Goal: Book appointment/travel/reservation

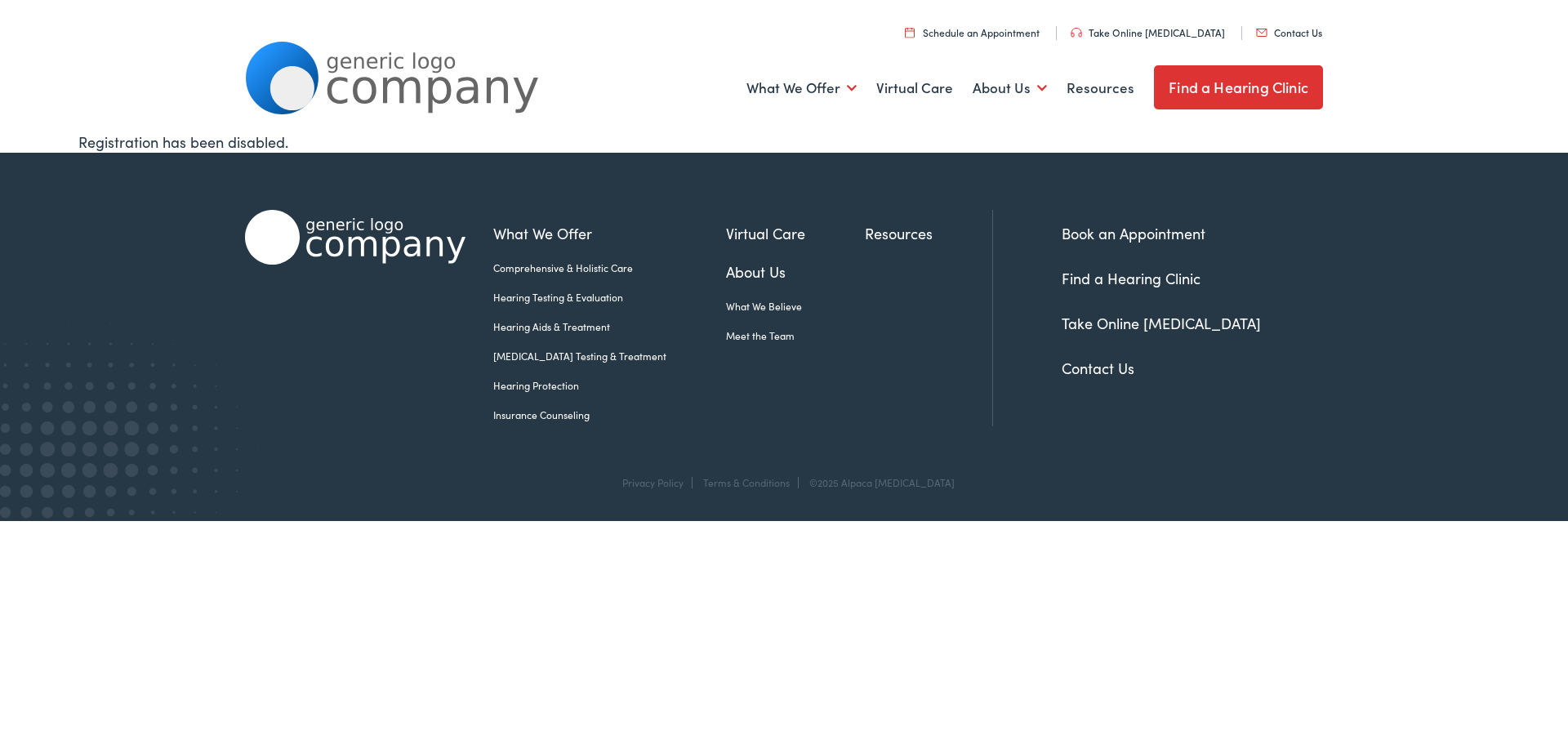
click at [1249, 89] on link "Find a Hearing Clinic" at bounding box center [1238, 87] width 169 height 44
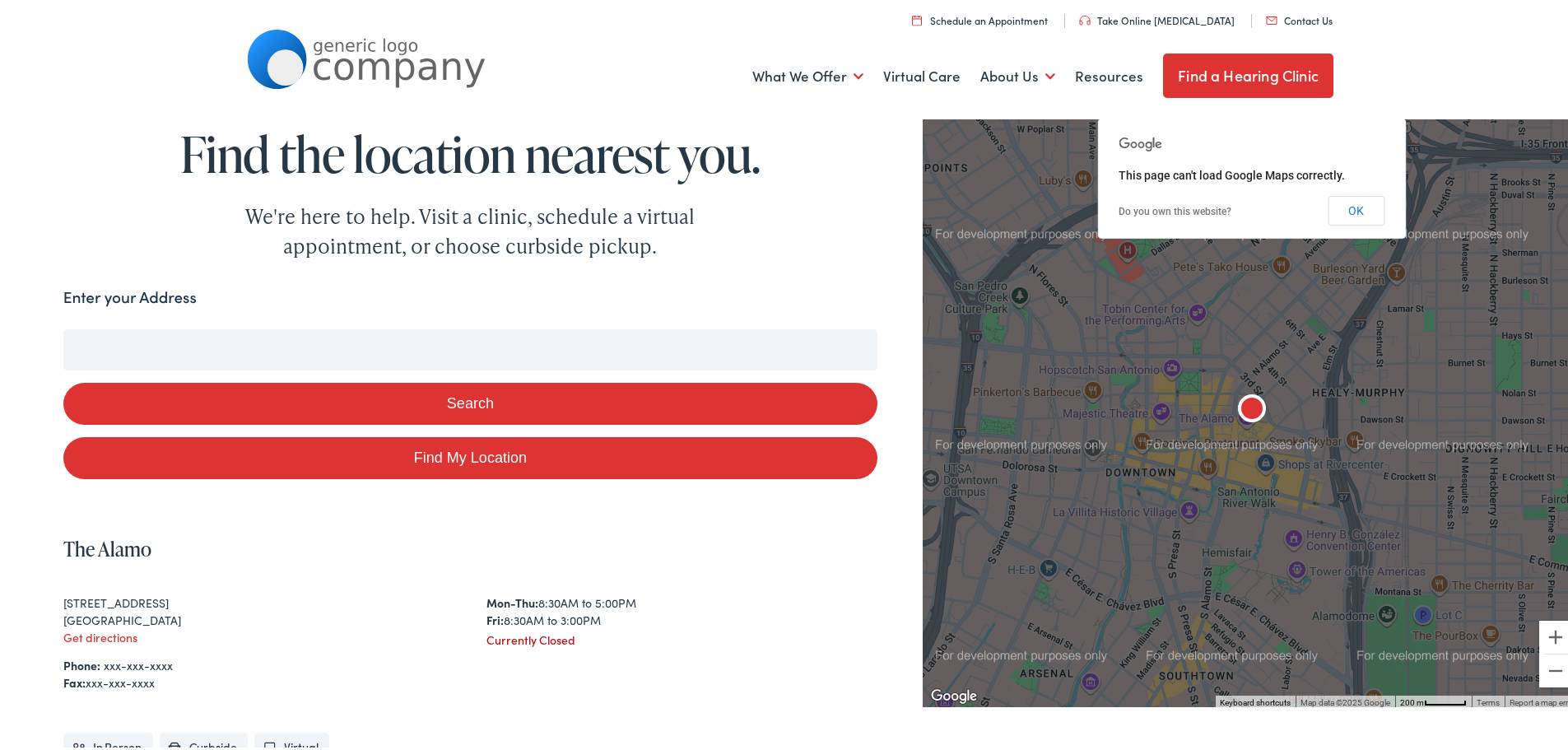
click at [158, 344] on input "Enter your Address" at bounding box center [470, 347] width 814 height 42
type input "13"
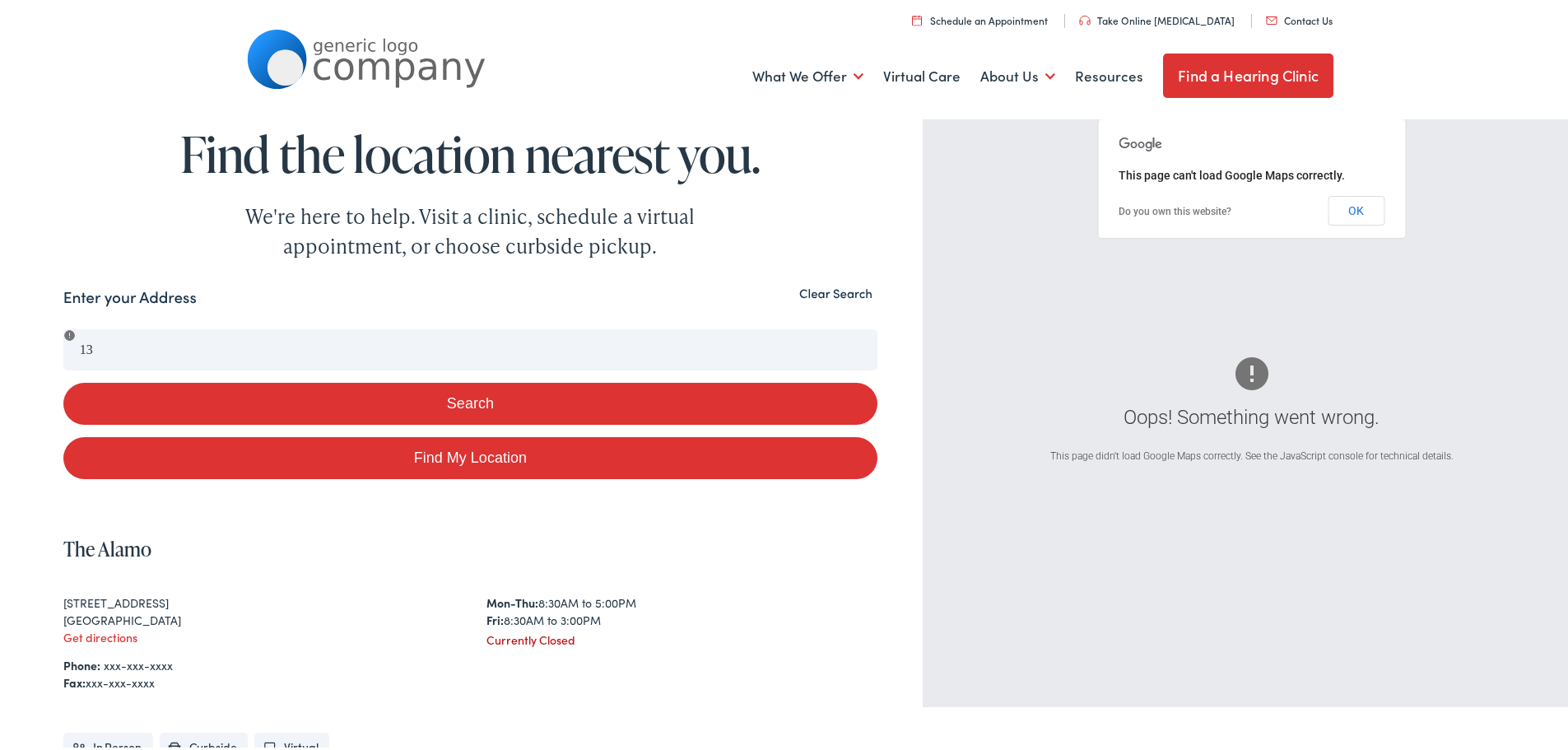
click at [846, 291] on button "Clear Search" at bounding box center [836, 290] width 83 height 16
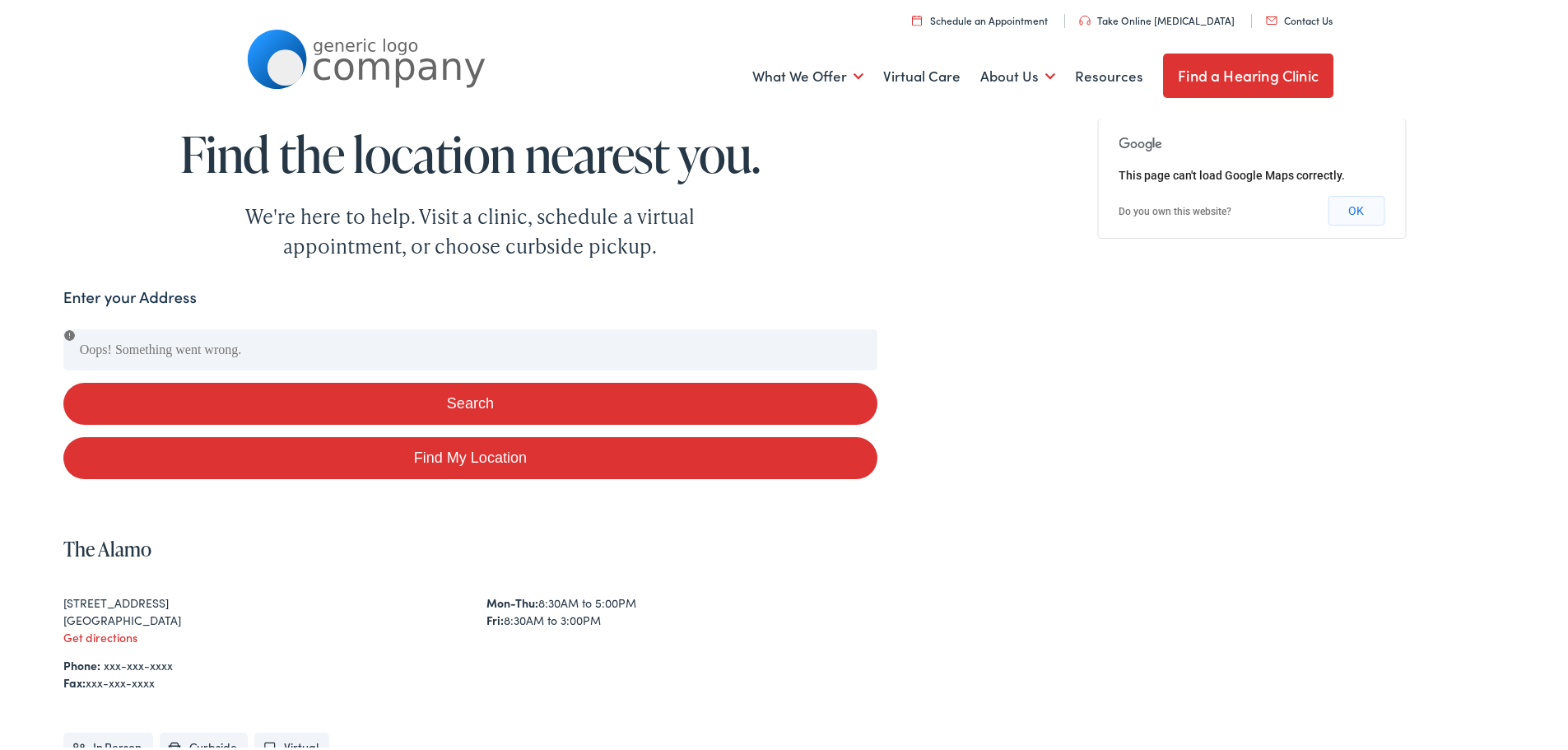
click at [1348, 208] on button "OK" at bounding box center [1356, 208] width 57 height 30
